Goal: Information Seeking & Learning: Learn about a topic

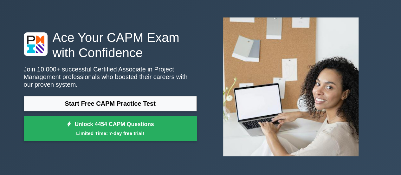
scroll to position [32, 0]
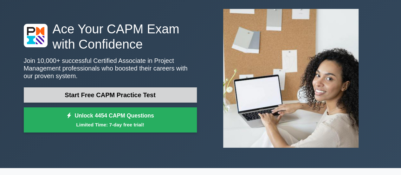
click at [145, 96] on link "Start Free CAPM Practice Test" at bounding box center [110, 94] width 173 height 15
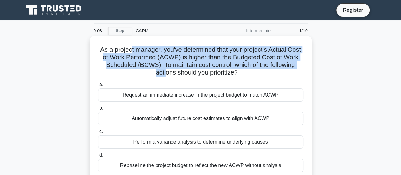
drag, startPoint x: 127, startPoint y: 52, endPoint x: 164, endPoint y: 72, distance: 41.9
click at [164, 72] on h5 "As a project manager, you've determined that your project's Actual Cost of Work…" at bounding box center [200, 61] width 207 height 31
click at [165, 74] on h5 "As a project manager, you've determined that your project's Actual Cost of Work…" at bounding box center [200, 61] width 207 height 31
click at [190, 64] on h5 "As a project manager, you've determined that your project's Actual Cost of Work…" at bounding box center [200, 61] width 207 height 31
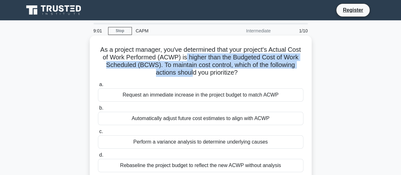
drag, startPoint x: 184, startPoint y: 57, endPoint x: 191, endPoint y: 78, distance: 22.0
click at [191, 78] on div "As a project manager, you've determined that your project's Actual Cost of Work…" at bounding box center [200, 108] width 217 height 140
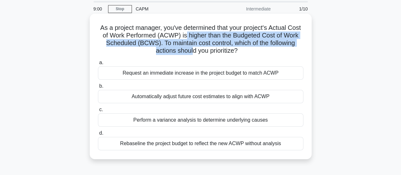
scroll to position [32, 0]
